Goal: Task Accomplishment & Management: Use online tool/utility

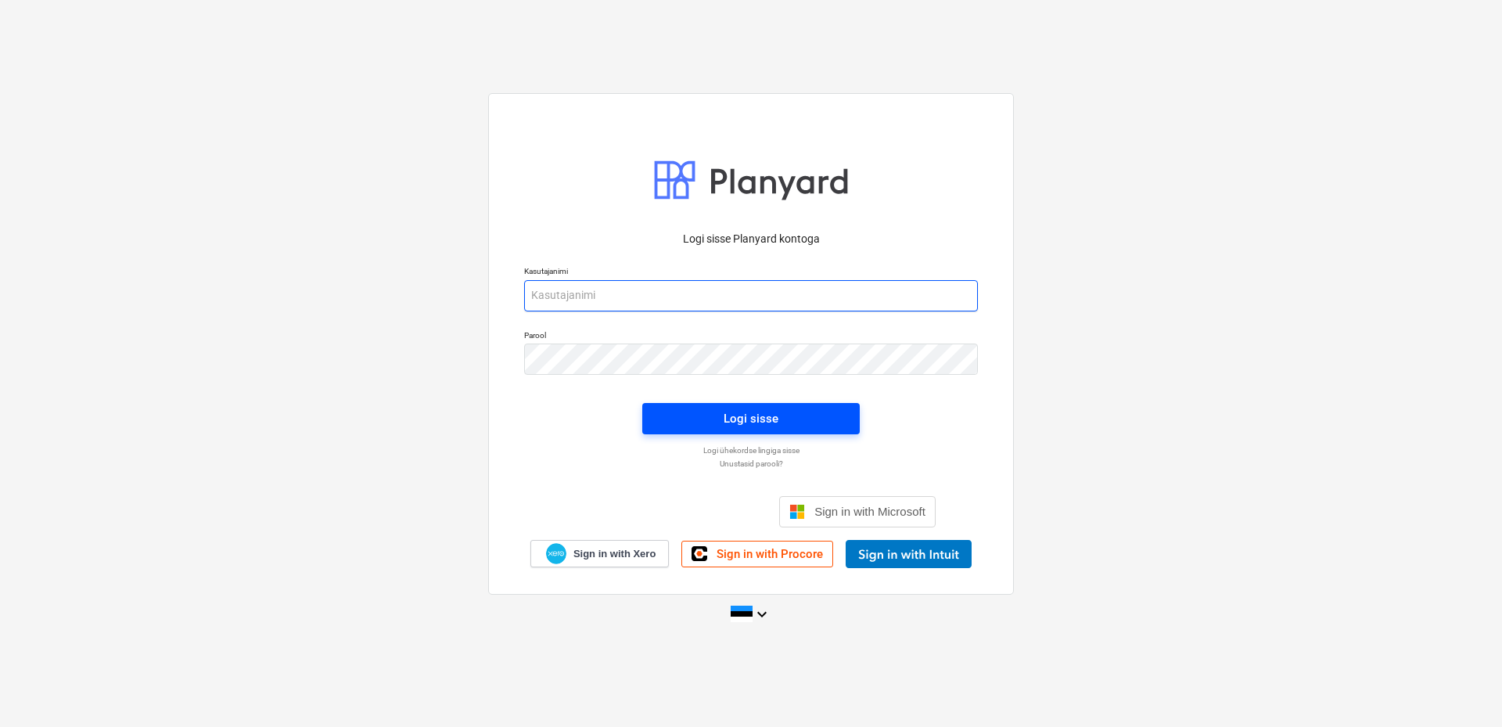
type input "[EMAIL_ADDRESS][DOMAIN_NAME]"
click at [792, 419] on span "Logi sisse" at bounding box center [751, 418] width 180 height 20
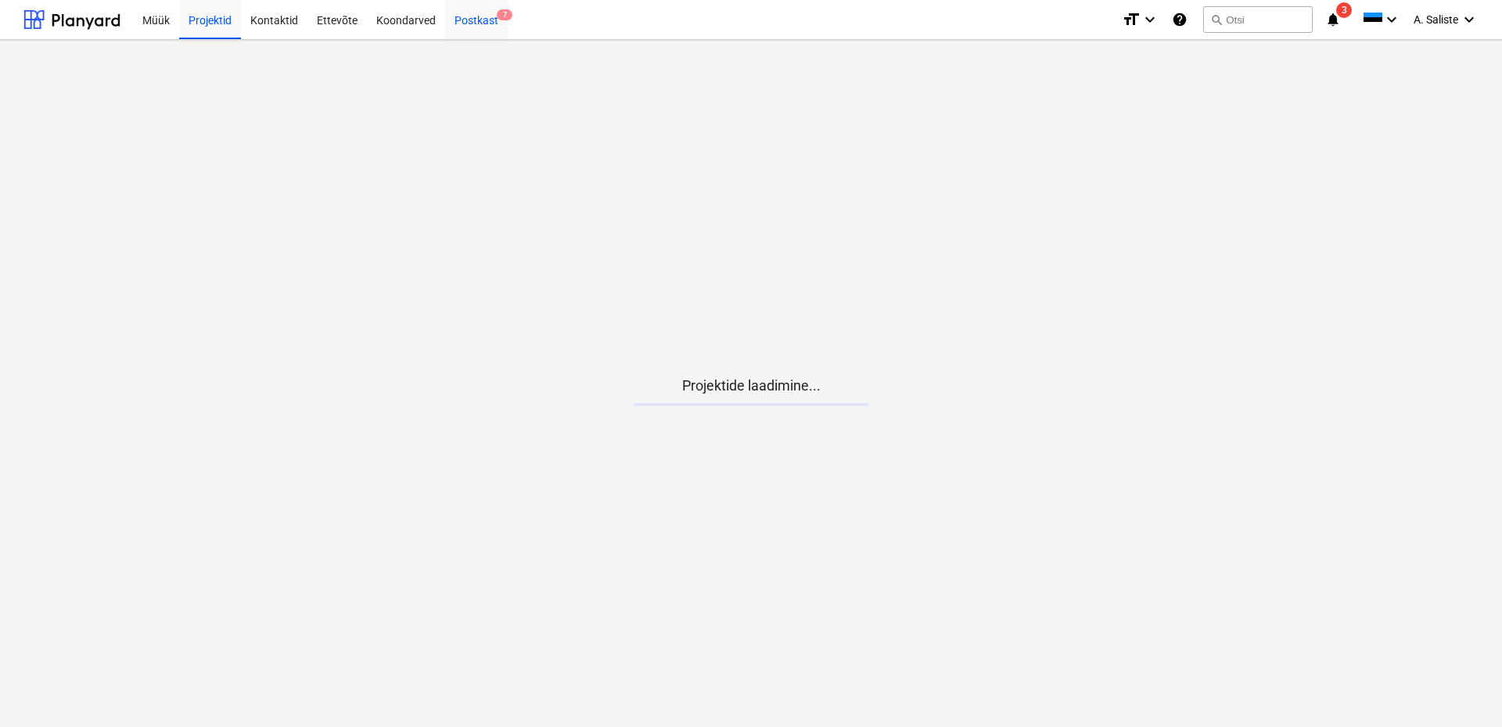
click at [468, 22] on div "Postkast 7" at bounding box center [476, 19] width 63 height 40
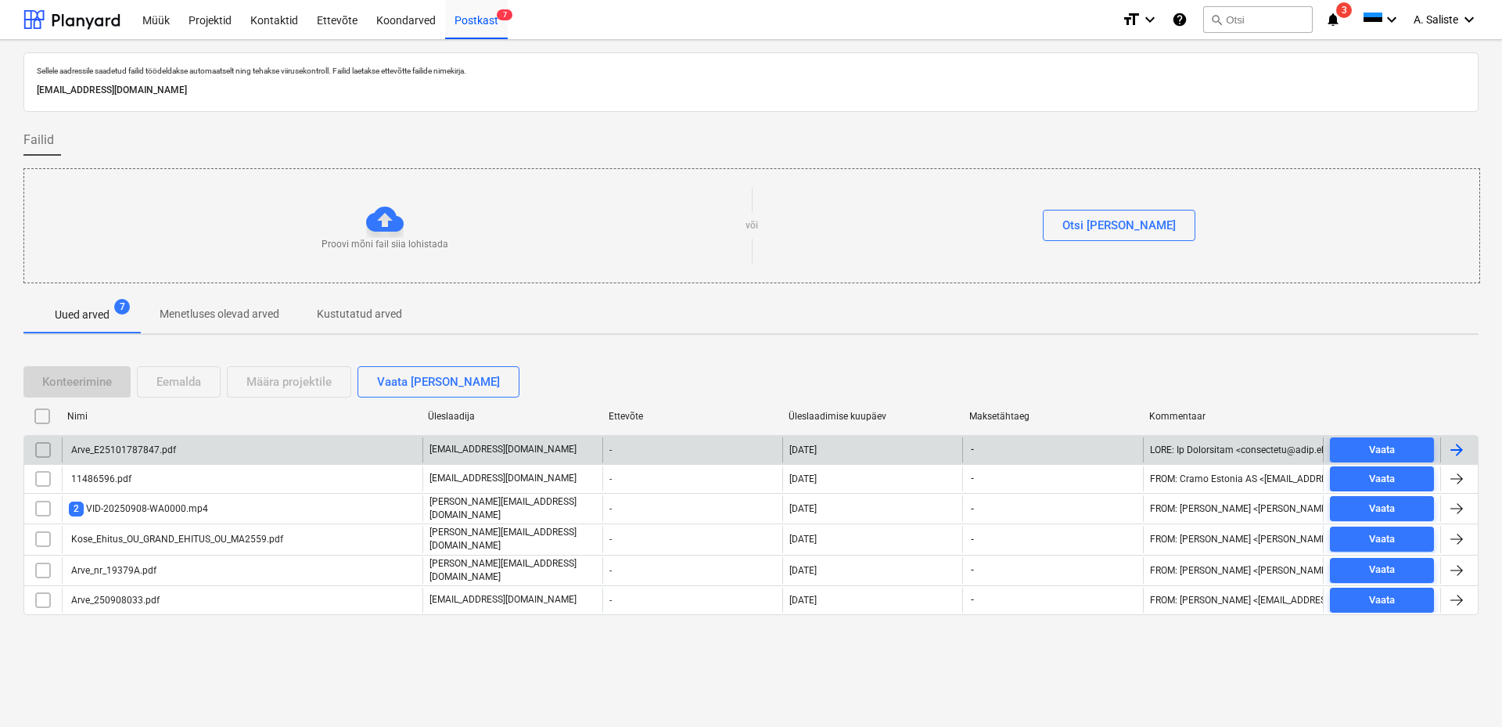
click at [285, 454] on div "Arve_E25101787847.pdf" at bounding box center [242, 449] width 361 height 25
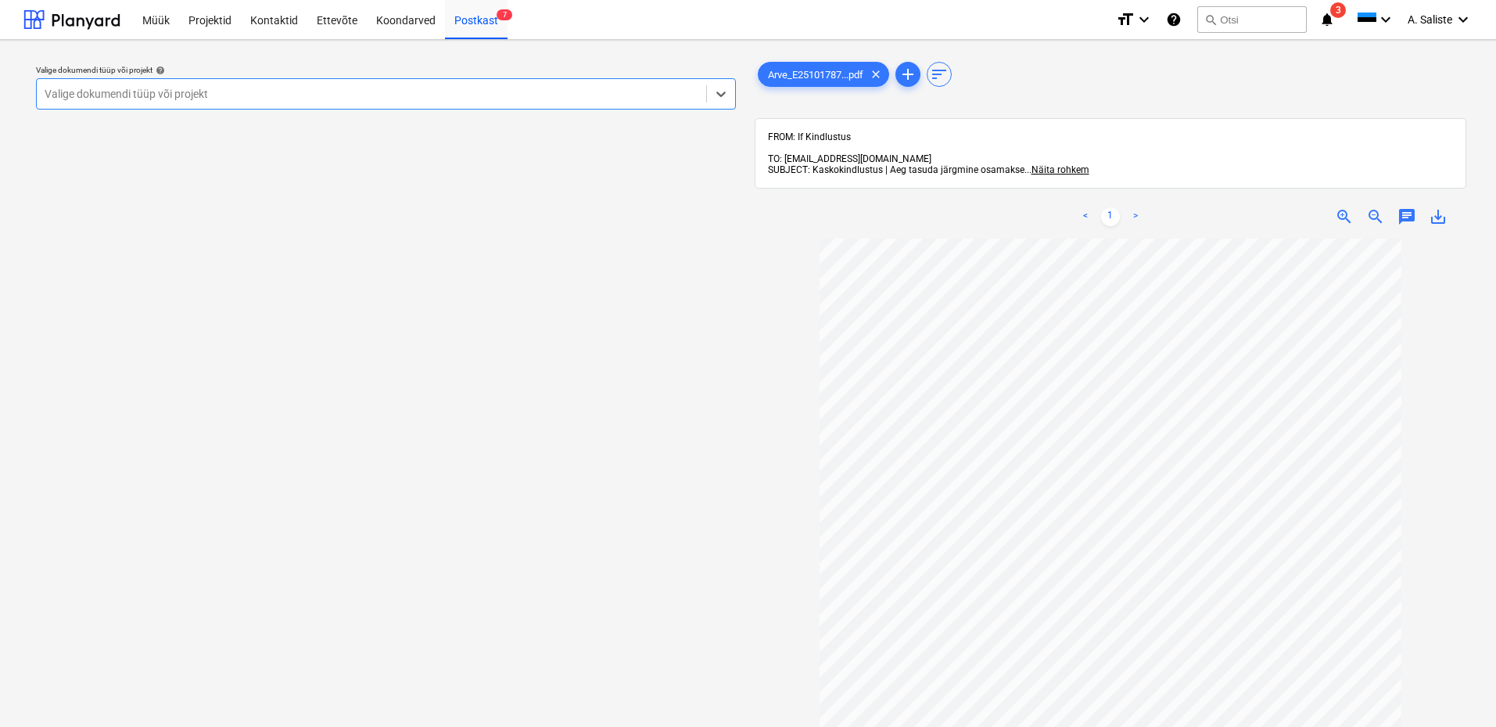
drag, startPoint x: 596, startPoint y: 90, endPoint x: 538, endPoint y: 114, distance: 62.8
click at [591, 92] on div at bounding box center [372, 94] width 654 height 16
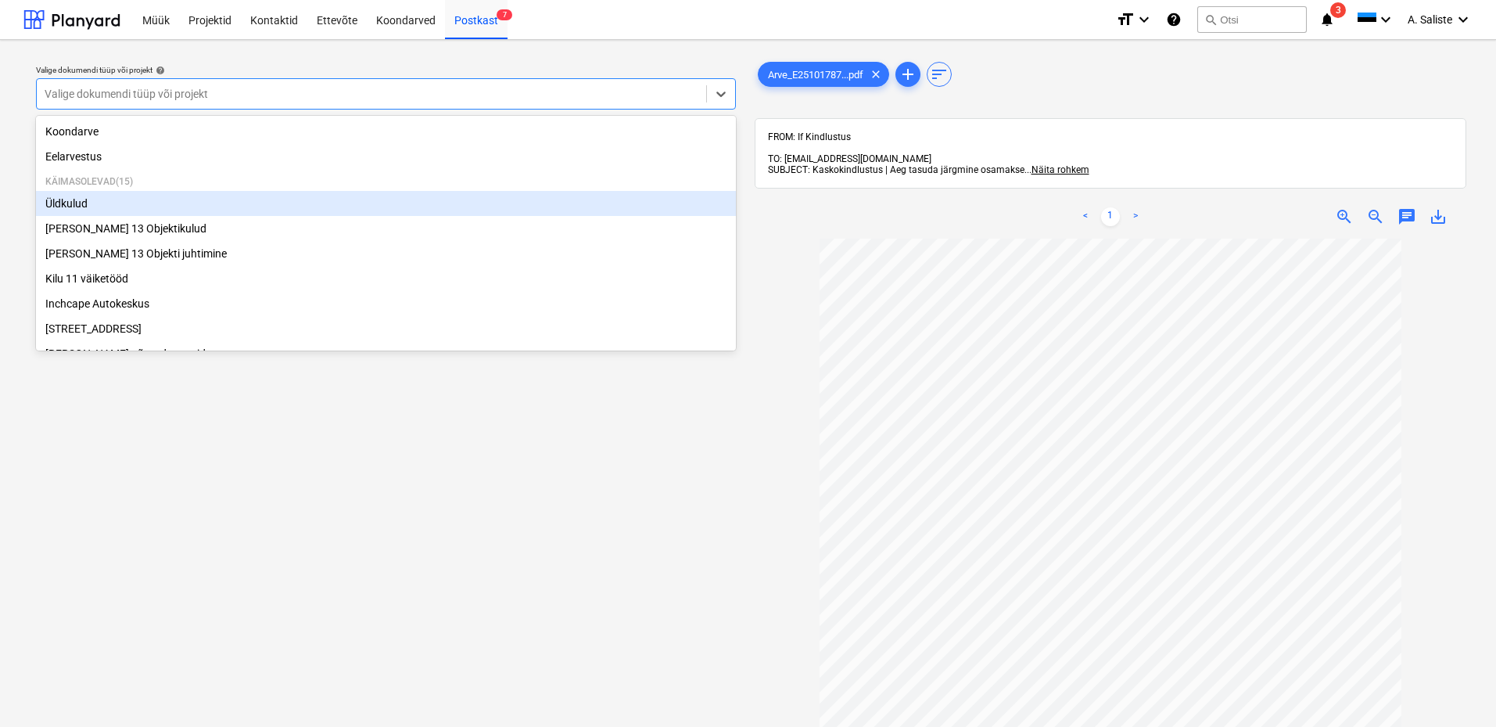
click at [202, 208] on div "Üldkulud" at bounding box center [386, 203] width 700 height 25
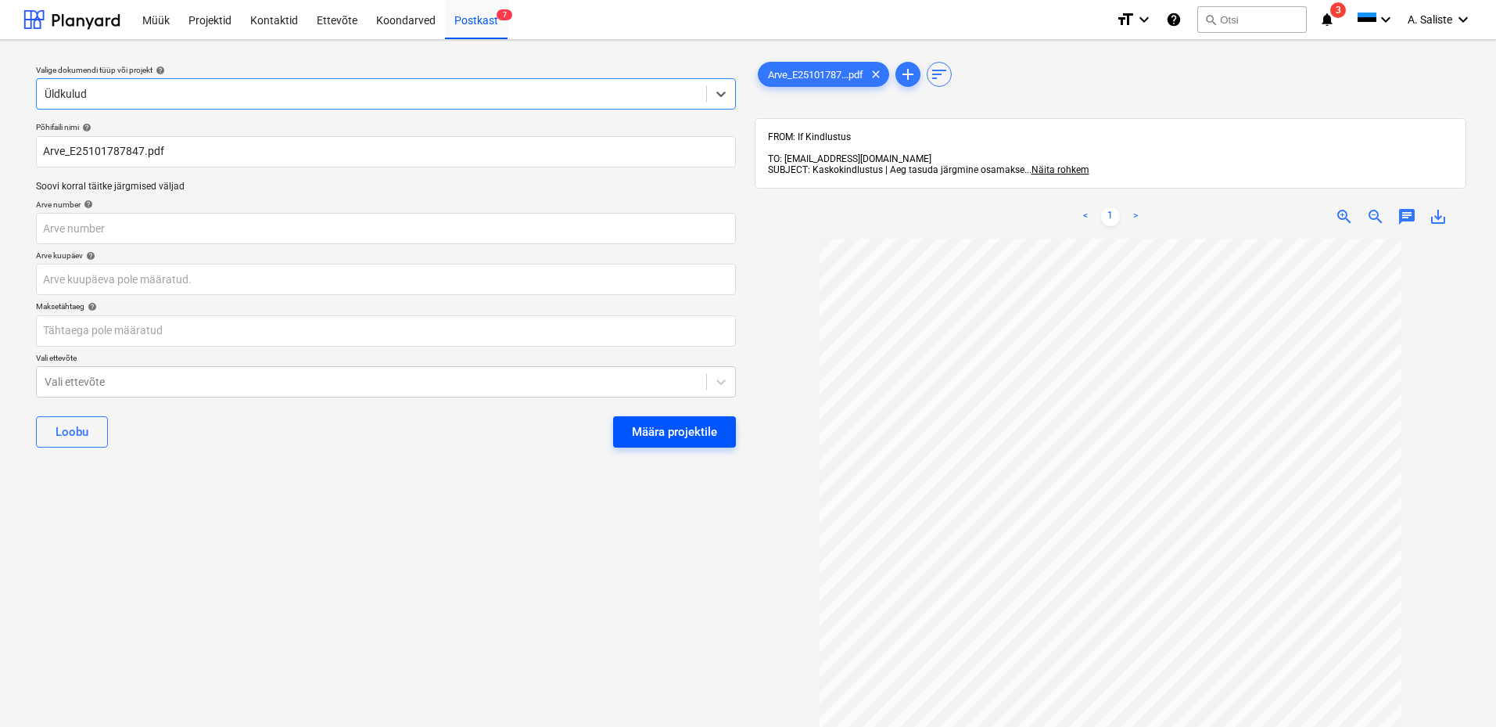
click at [656, 439] on div "Määra projektile" at bounding box center [674, 432] width 85 height 20
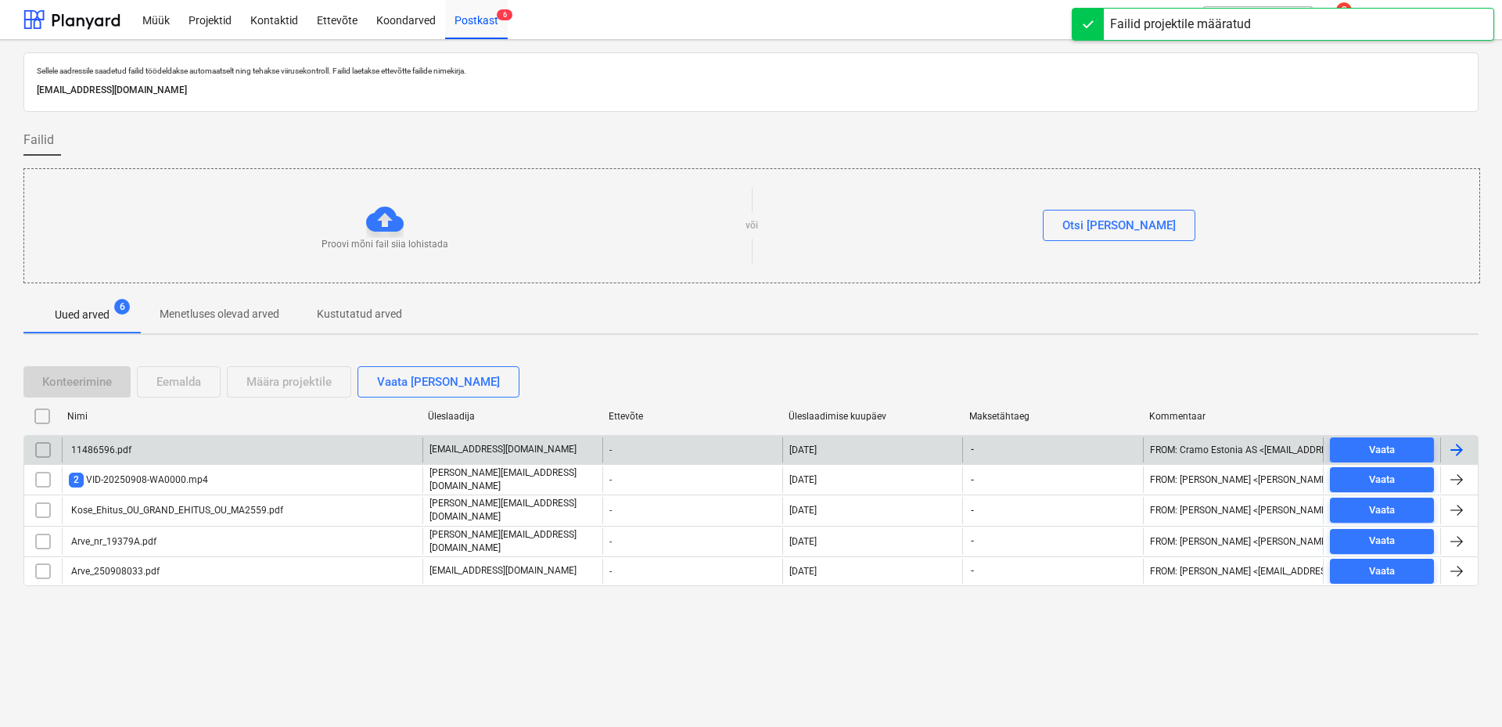
click at [135, 460] on div "11486596.pdf" at bounding box center [242, 449] width 361 height 25
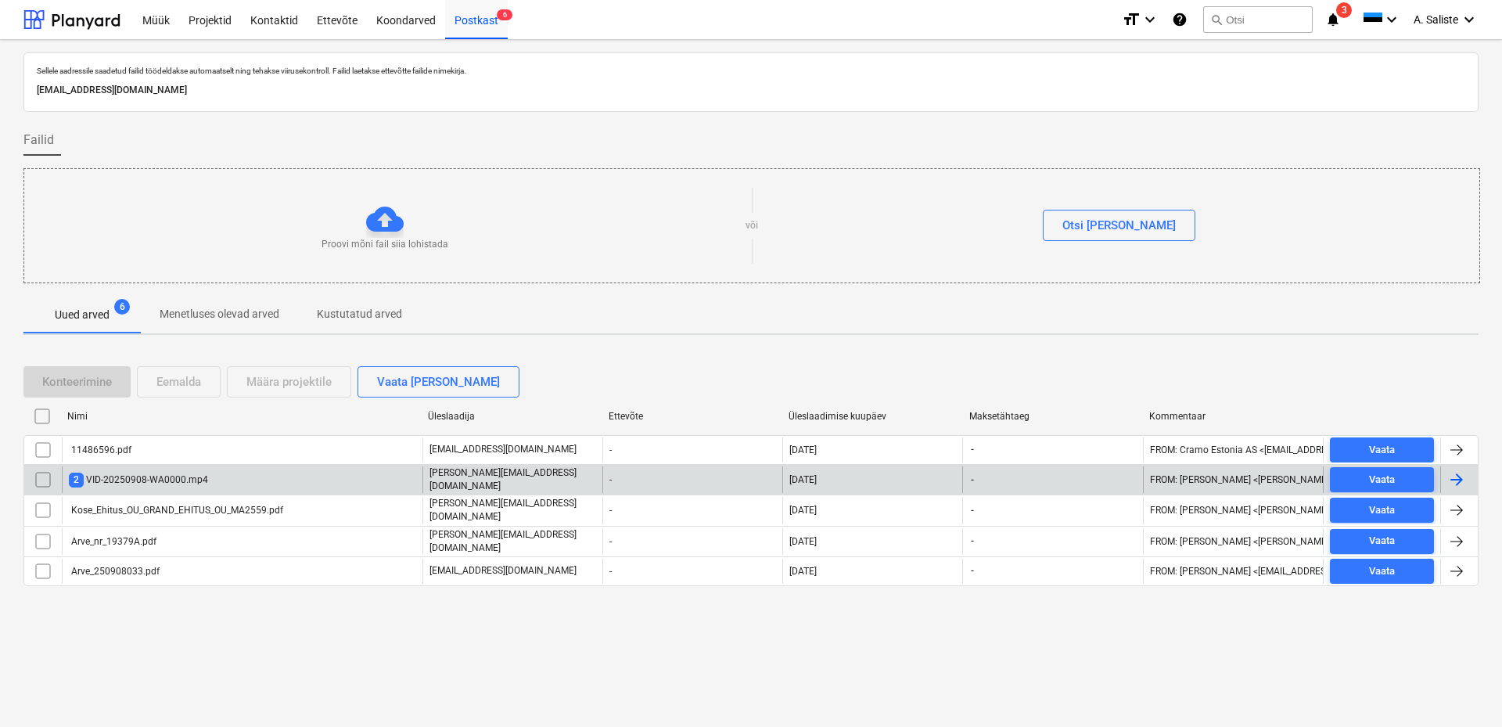
click at [163, 483] on div "2 VID-20250908-WA0000.mp4" at bounding box center [138, 479] width 139 height 15
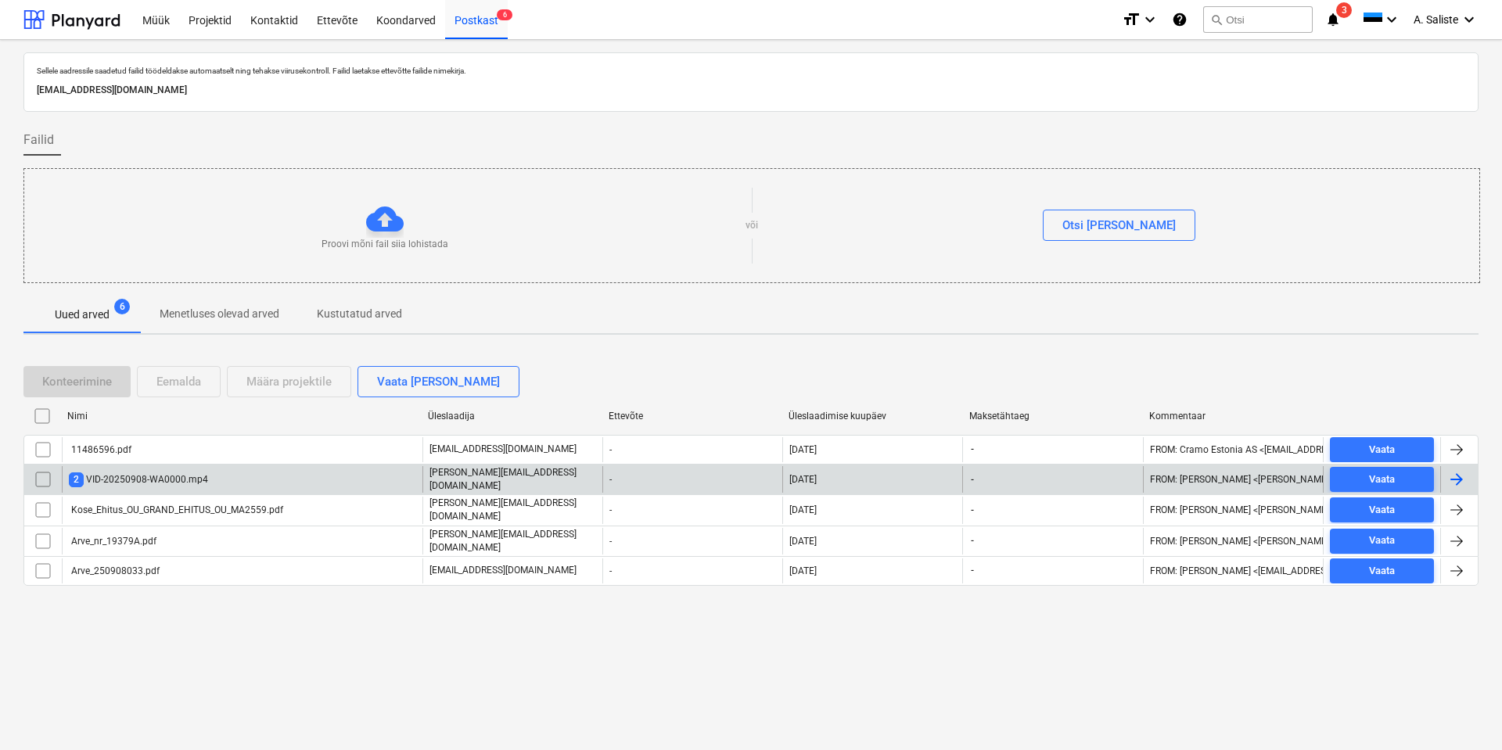
click at [268, 476] on div "2 VID-20250908-WA0000.mp4" at bounding box center [242, 479] width 361 height 27
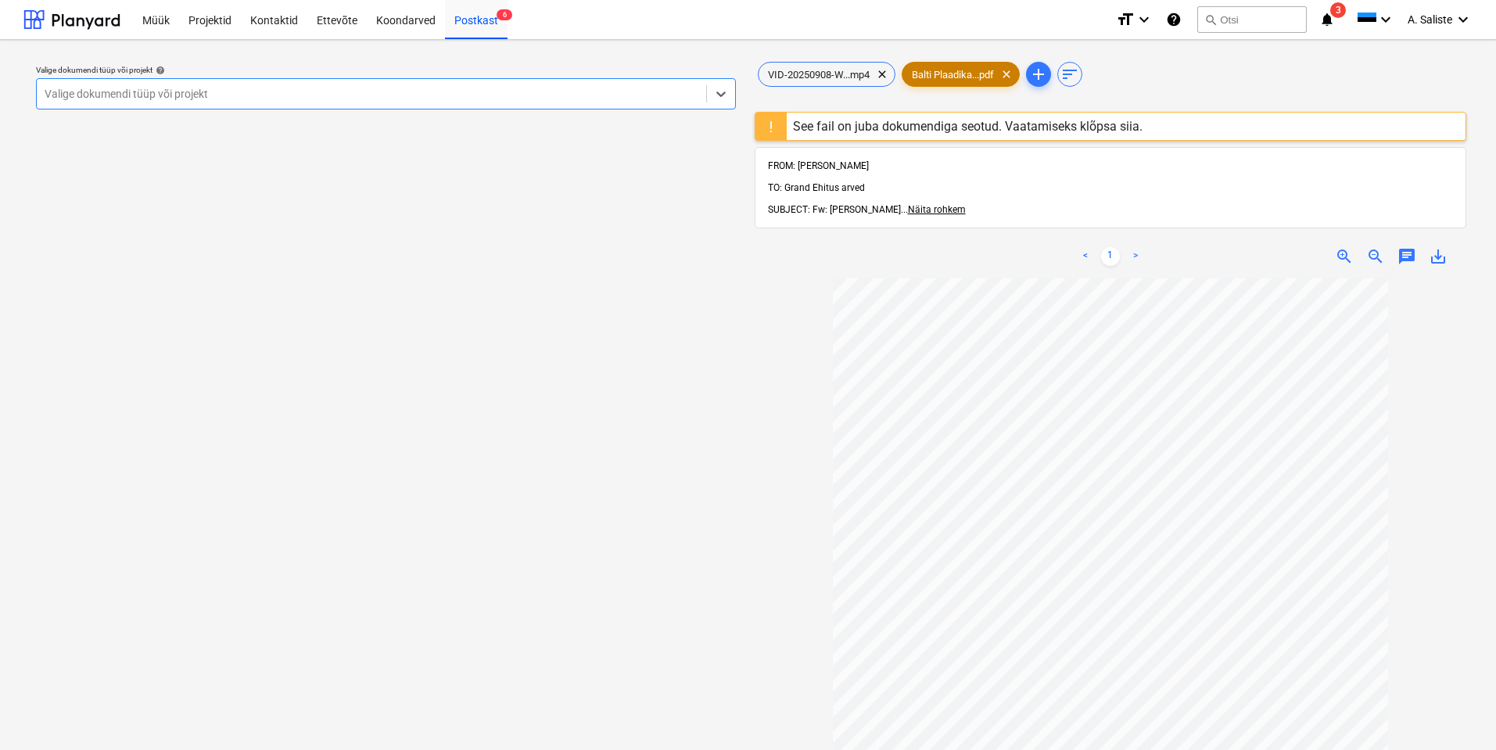
click at [966, 77] on span "Balti Plaadika...pdf" at bounding box center [953, 75] width 101 height 12
click at [972, 74] on span "Balti Plaadika...pdf" at bounding box center [953, 75] width 101 height 12
click at [933, 126] on div "See fail on juba dokumendiga seotud. Vaatamiseks klõpsa siia." at bounding box center [968, 126] width 350 height 15
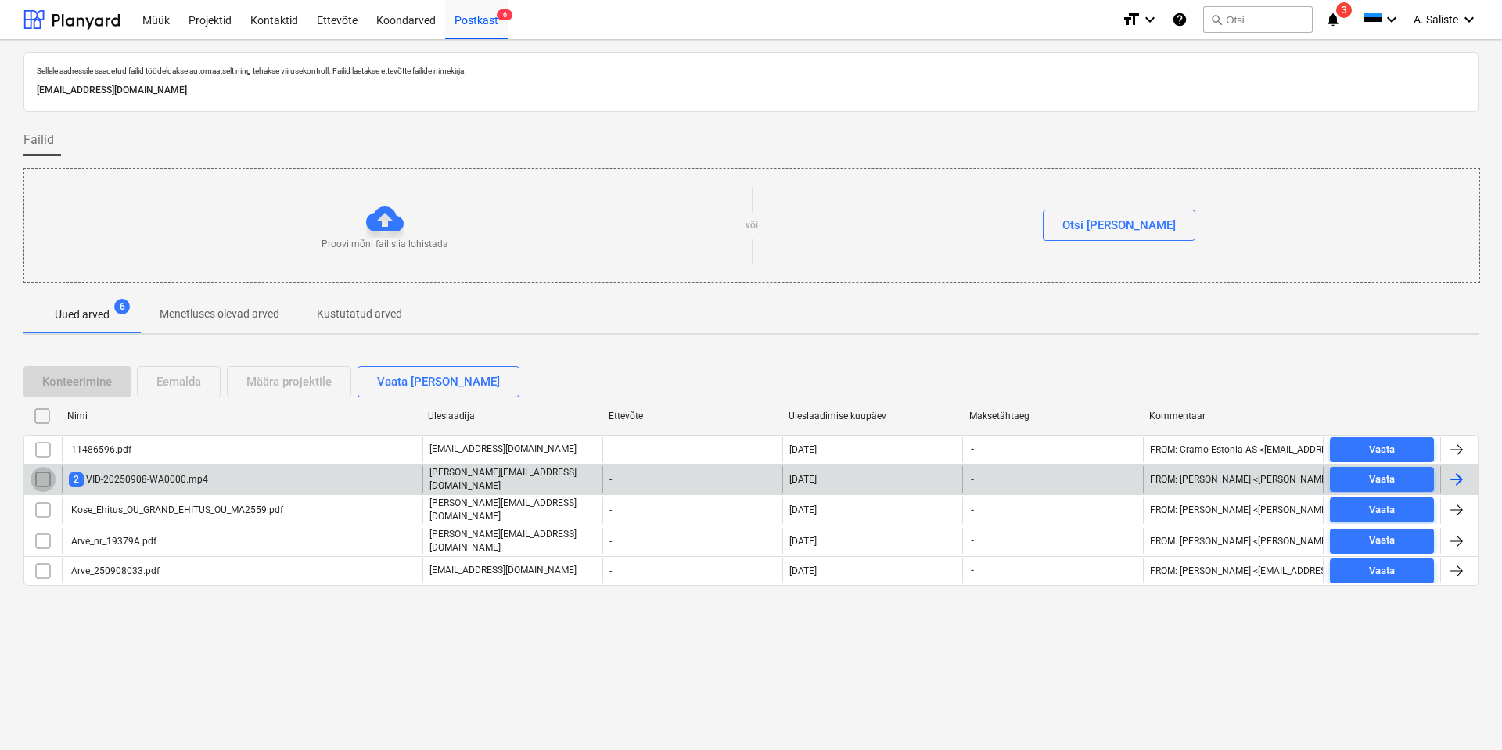
click at [44, 483] on input "checkbox" at bounding box center [43, 479] width 25 height 25
click at [199, 377] on div "Eemalda" at bounding box center [178, 382] width 45 height 20
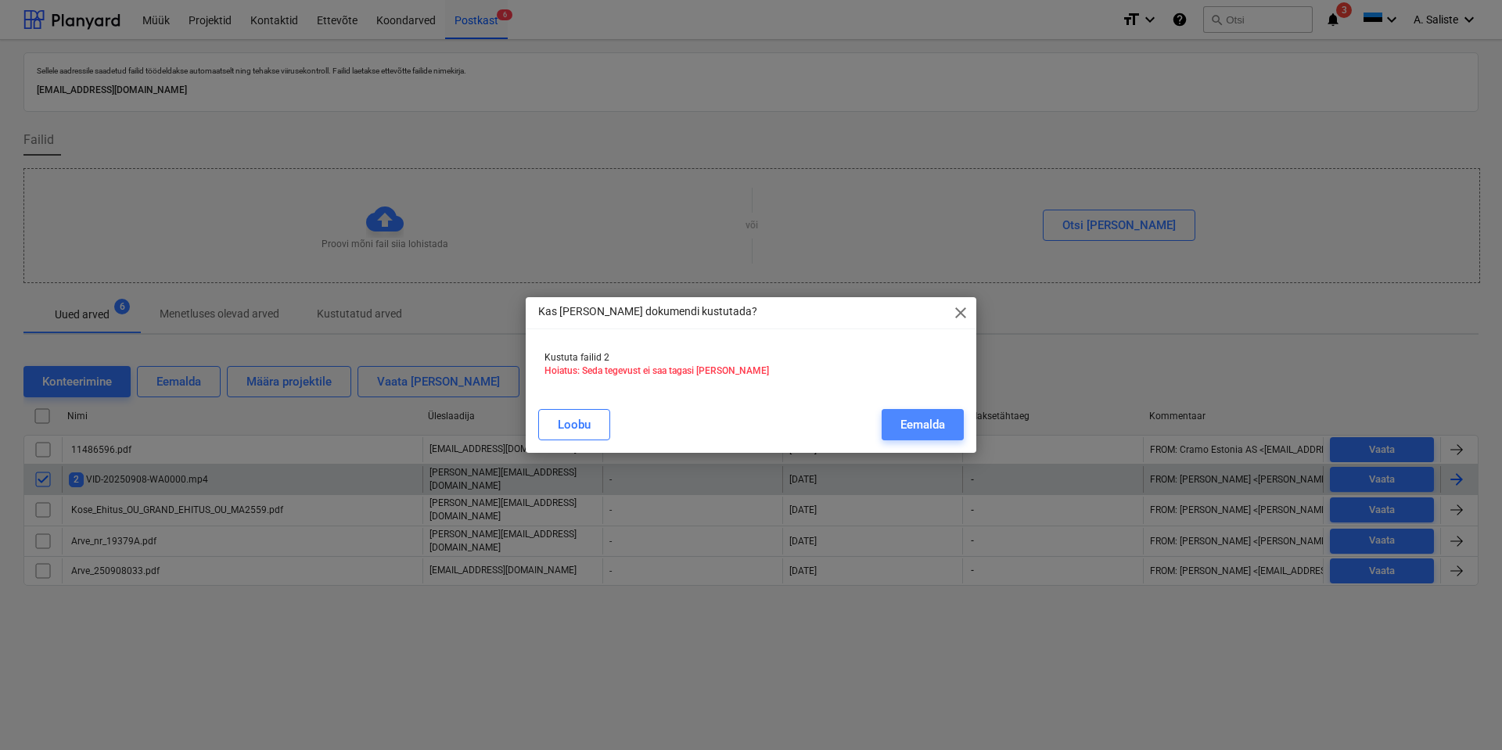
click at [914, 419] on div "Eemalda" at bounding box center [922, 425] width 45 height 20
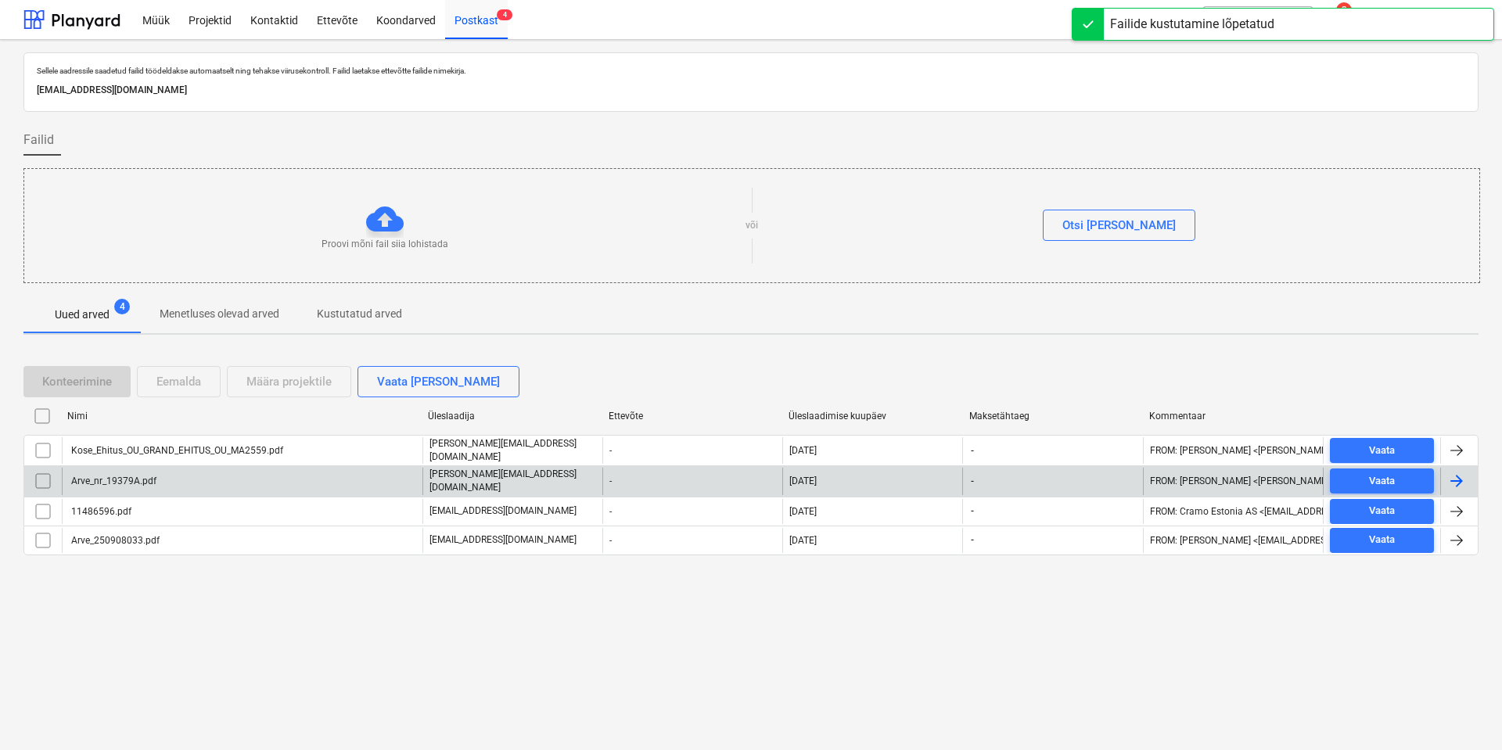
click at [247, 487] on div "Arve_nr_19379A.pdf" at bounding box center [242, 481] width 361 height 27
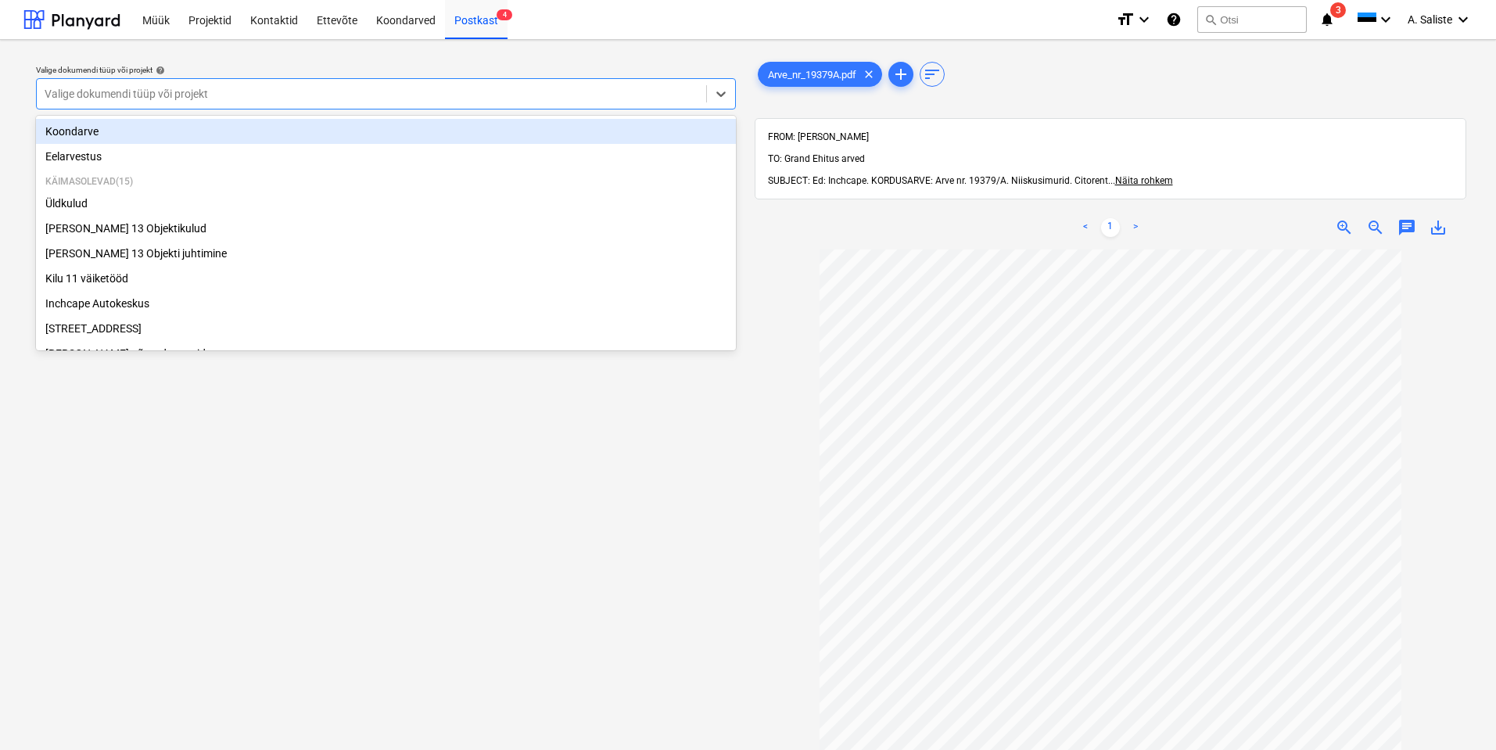
click at [580, 84] on div "Valige dokumendi tüüp või projekt" at bounding box center [372, 94] width 670 height 22
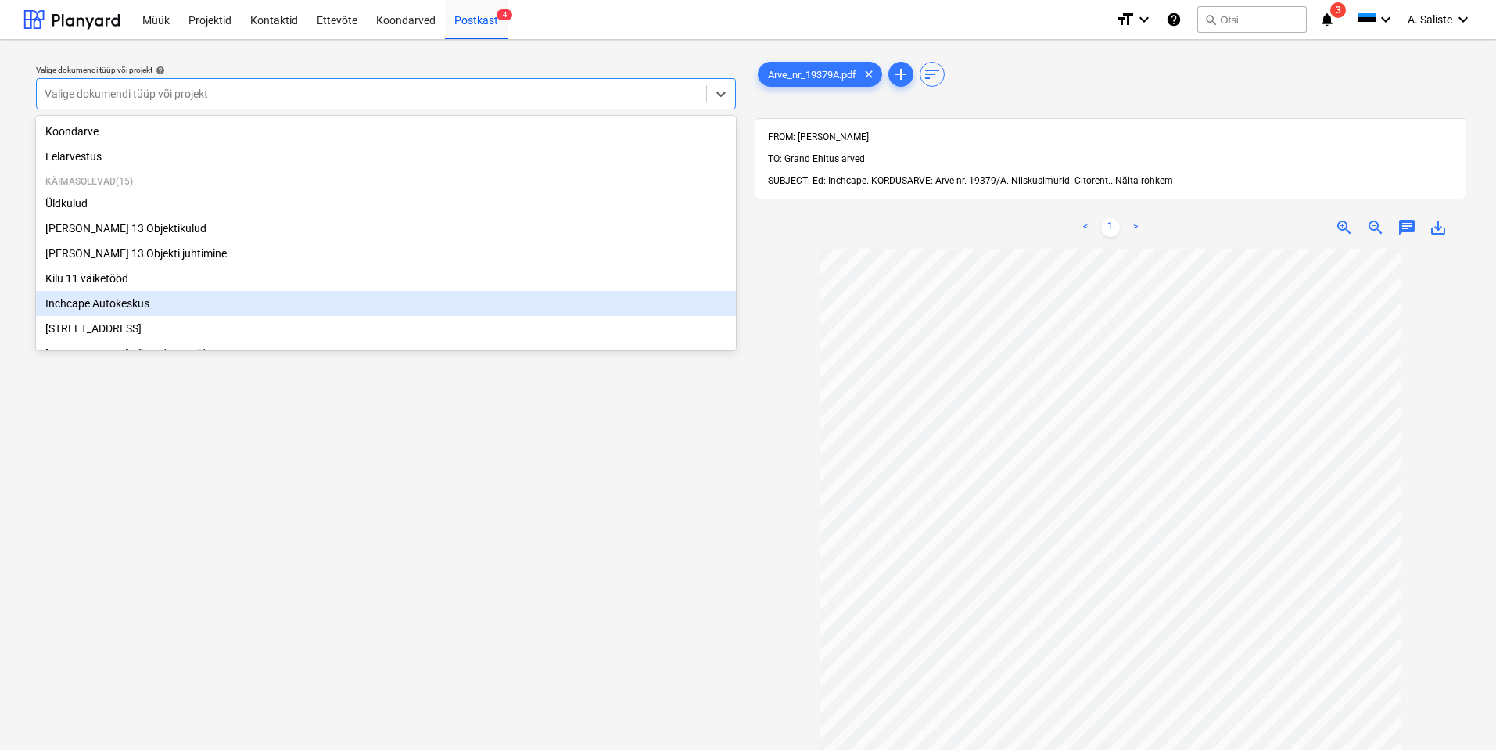
click at [160, 304] on div "Inchcape Autokeskus" at bounding box center [386, 303] width 700 height 25
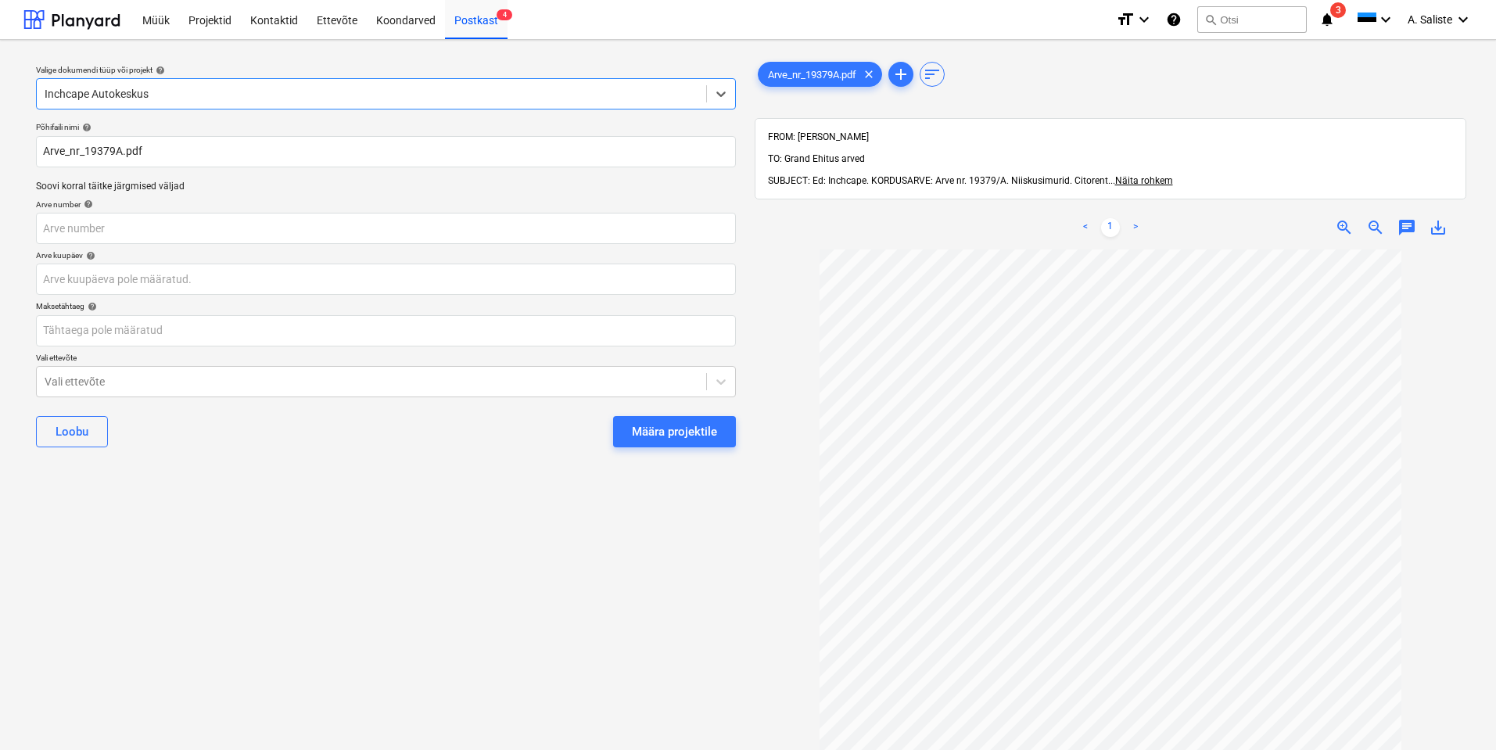
click at [697, 426] on div "Määra projektile" at bounding box center [674, 432] width 85 height 20
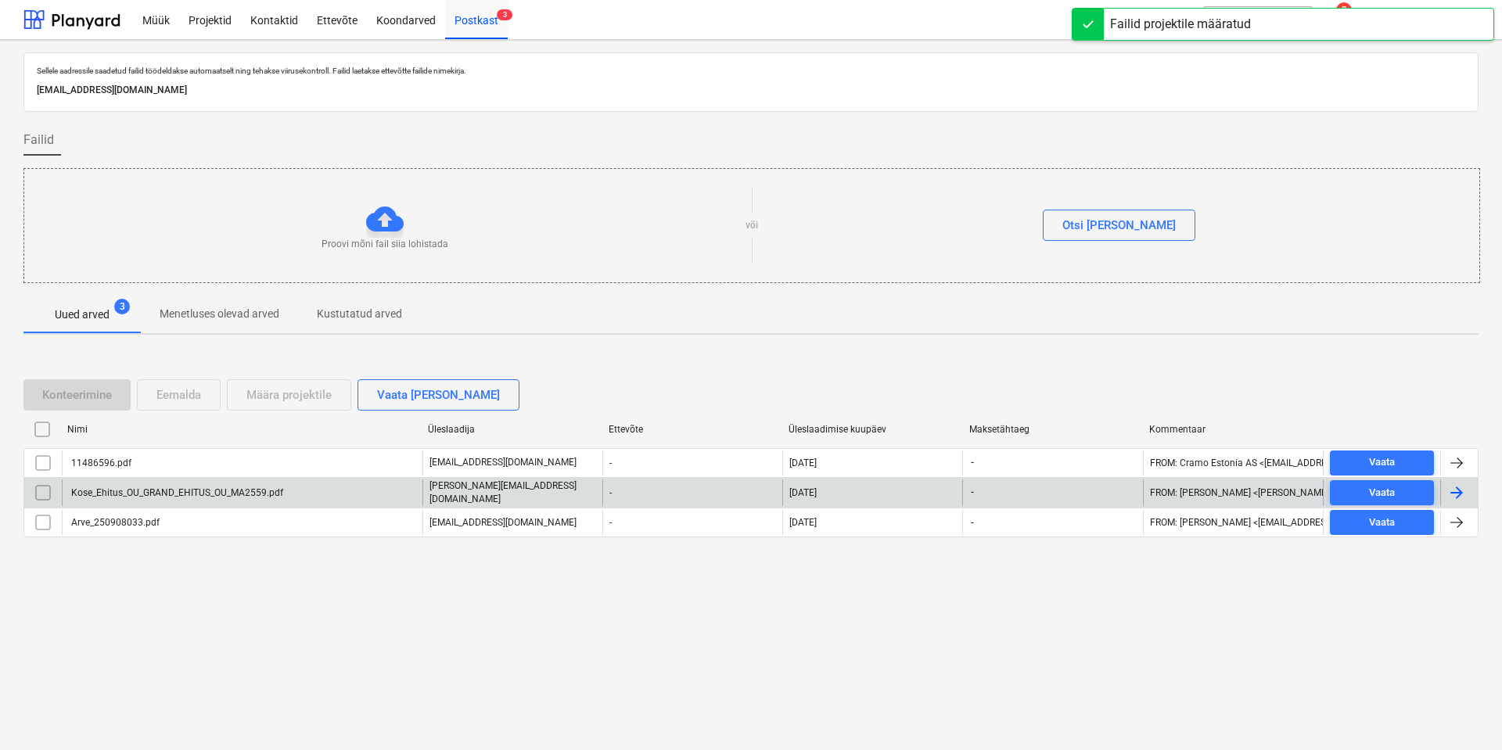
click at [189, 491] on div "Kose_Ehitus_OU_GRAND_EHITUS_OU_MA2559.pdf" at bounding box center [176, 492] width 214 height 11
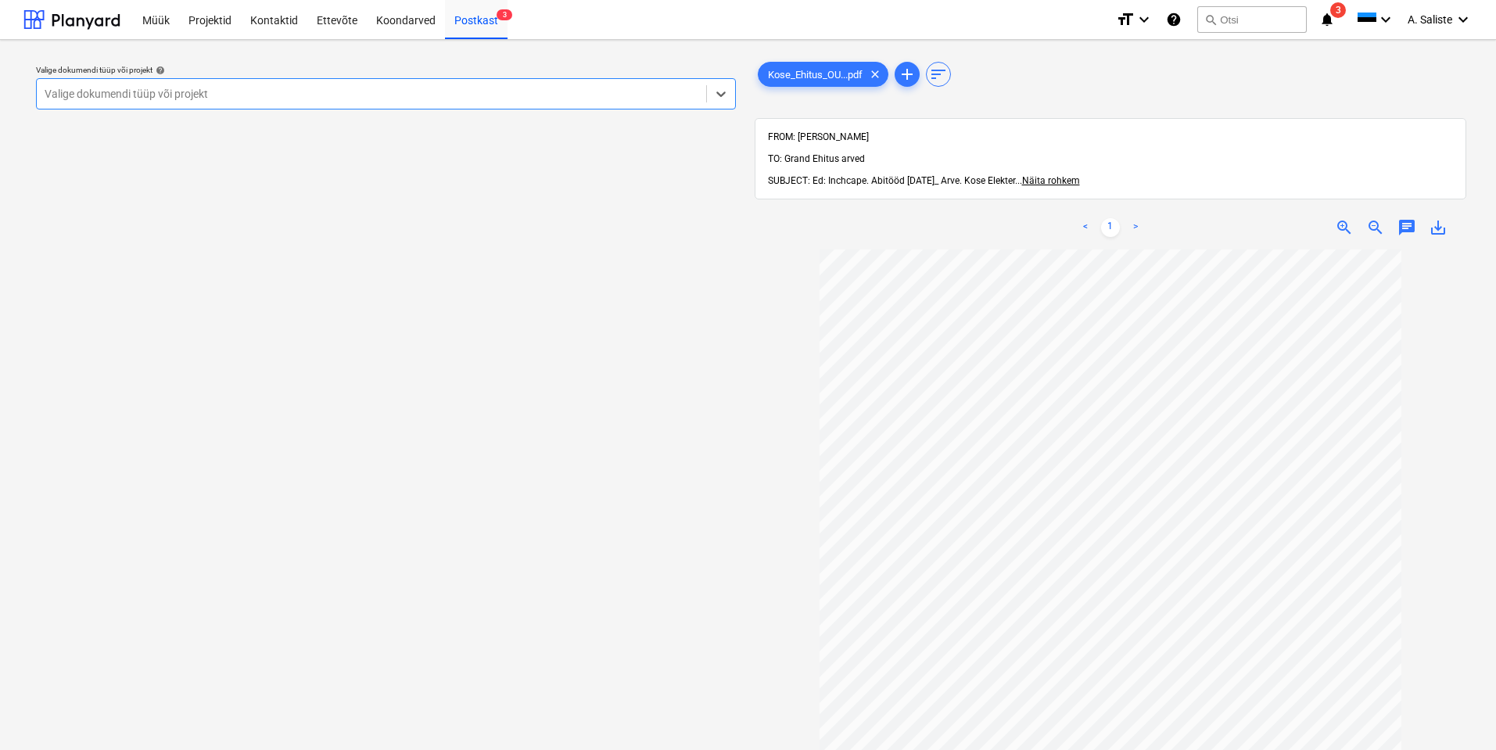
click at [587, 86] on div at bounding box center [372, 94] width 654 height 16
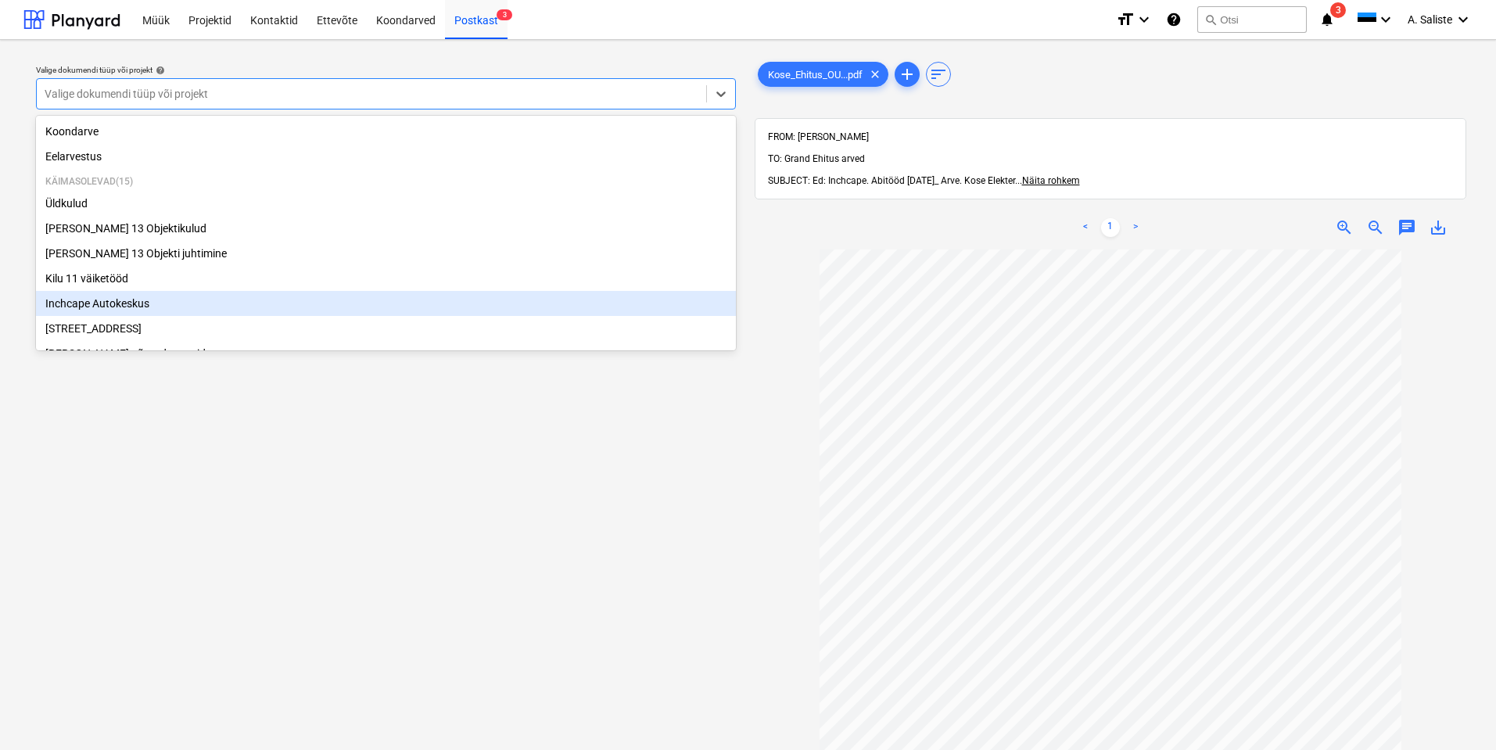
click at [102, 306] on div "Inchcape Autokeskus" at bounding box center [386, 303] width 700 height 25
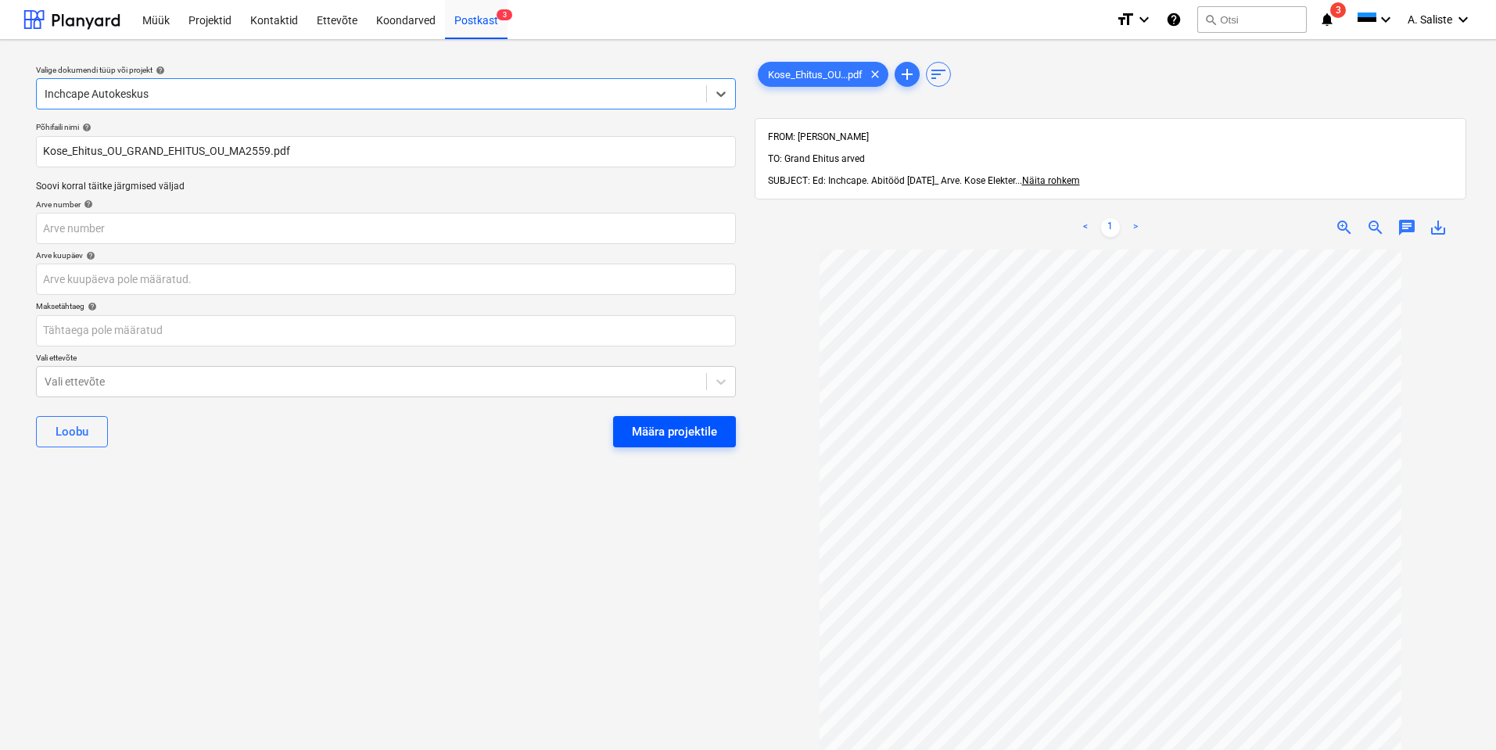
click at [686, 434] on div "Määra projektile" at bounding box center [674, 432] width 85 height 20
